Goal: Obtain resource: Download file/media

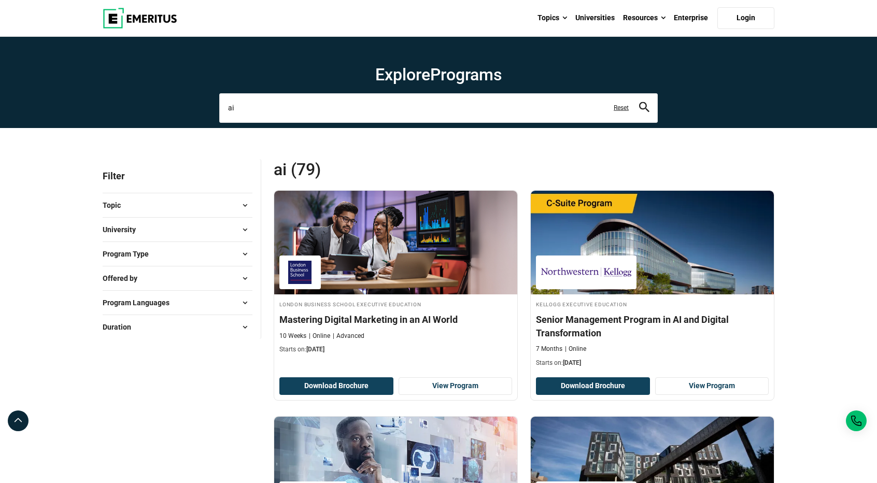
click at [368, 101] on input "ai" at bounding box center [438, 107] width 438 height 29
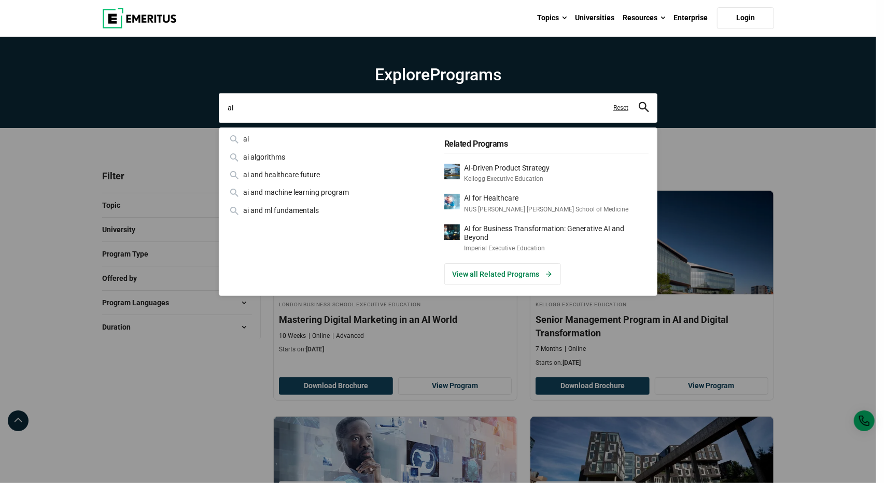
drag, startPoint x: 363, startPoint y: 104, endPoint x: 95, endPoint y: 109, distance: 268.0
click at [219, 109] on div "ai ai ai algorithms ai and healthcare future ai and machine learning program ai…" at bounding box center [438, 107] width 438 height 29
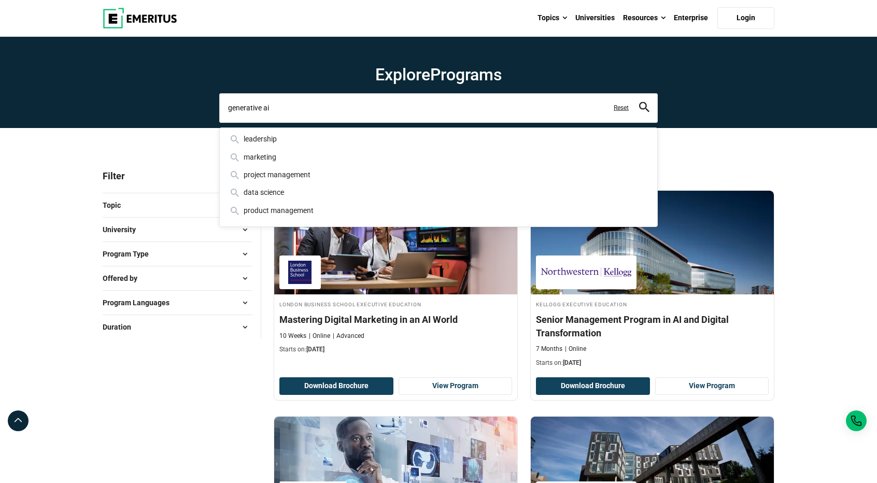
type input "generative ai"
click at [639, 102] on button "search" at bounding box center [644, 108] width 10 height 12
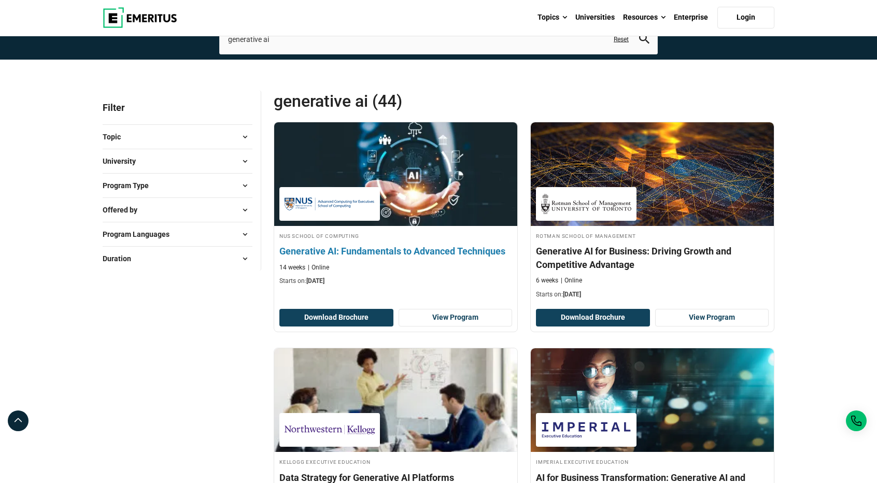
scroll to position [155, 0]
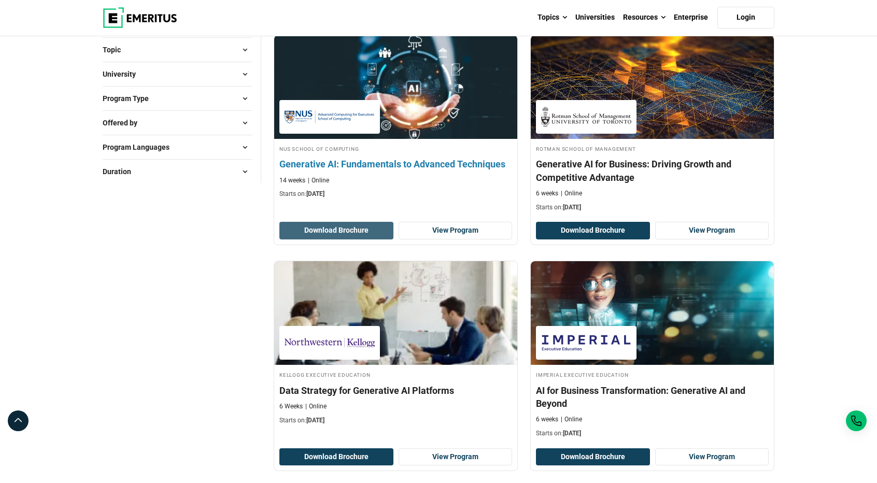
click at [357, 231] on button "Download Brochure" at bounding box center [336, 231] width 114 height 18
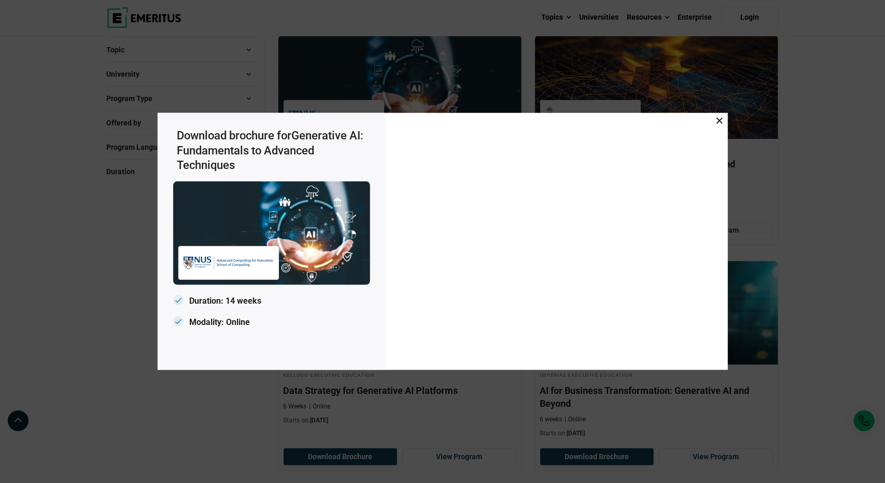
click at [720, 124] on icon at bounding box center [719, 121] width 6 height 6
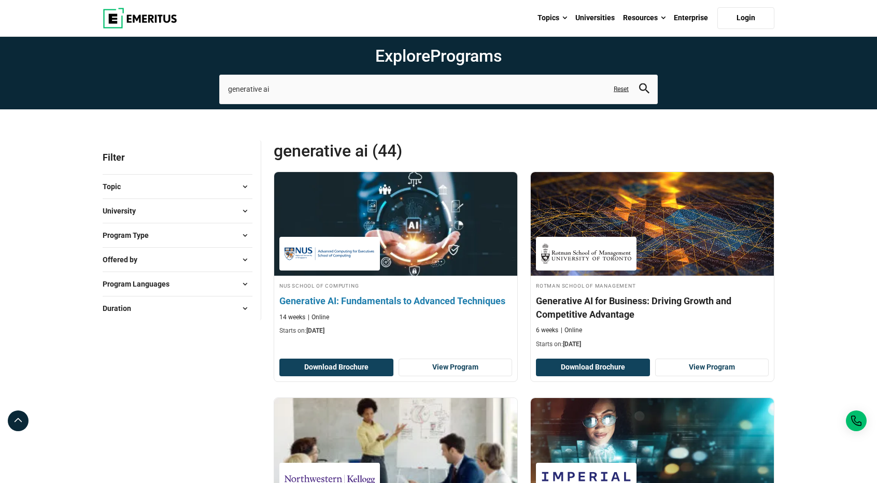
scroll to position [0, 0]
